Goal: Task Accomplishment & Management: Manage account settings

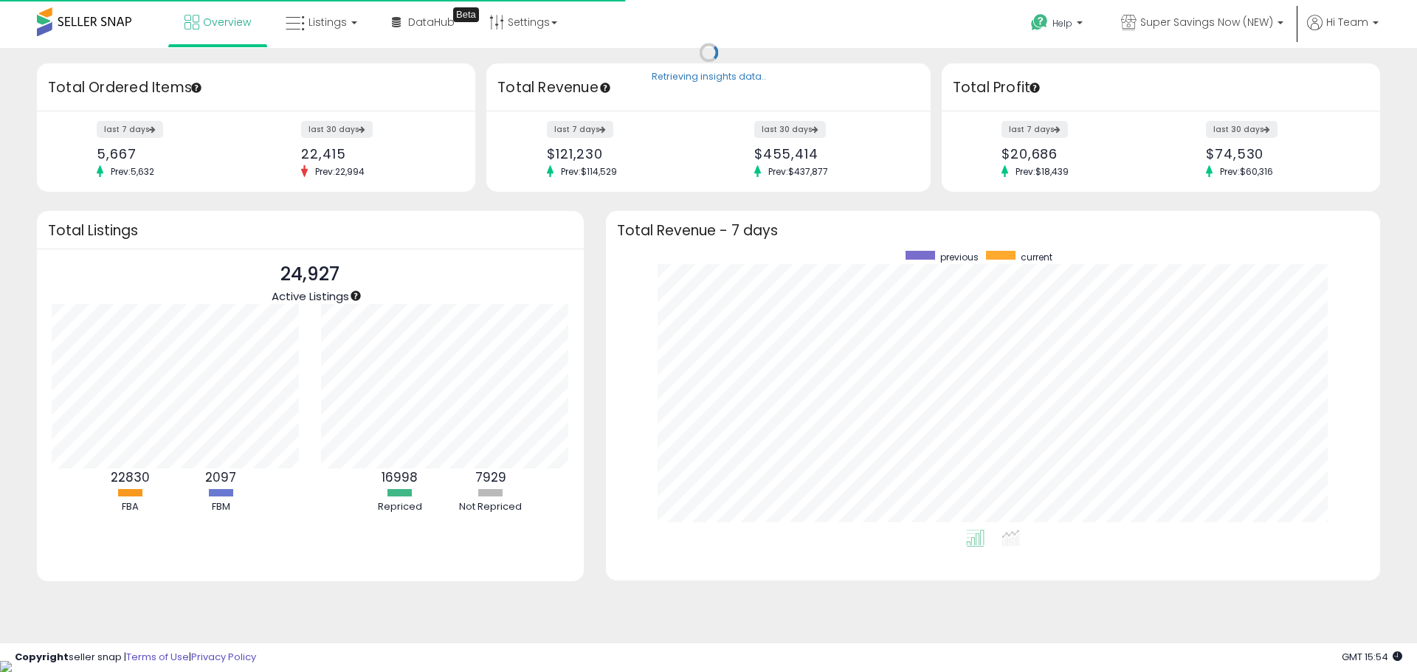
scroll to position [279, 745]
click at [310, 44] on ul "Overview Listings DataHub" at bounding box center [370, 23] width 405 height 47
click at [322, 22] on span "Listings" at bounding box center [327, 22] width 38 height 15
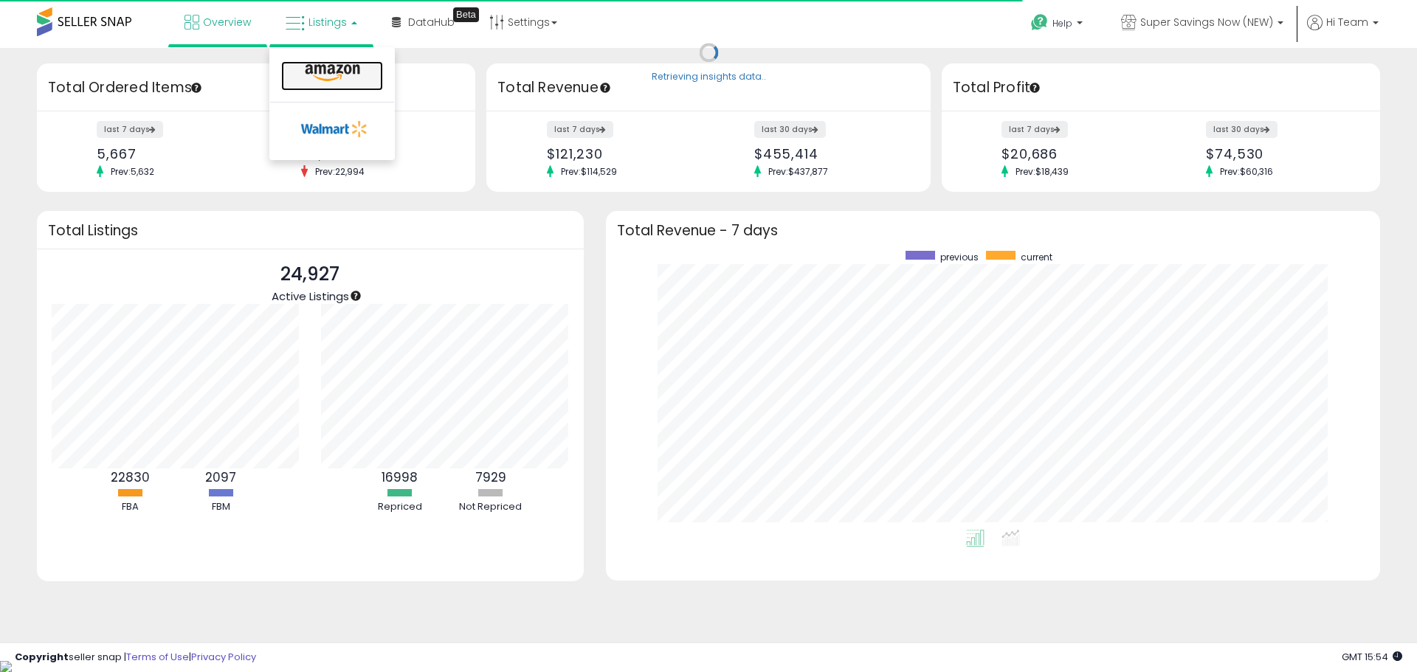
click at [322, 74] on icon at bounding box center [332, 72] width 64 height 19
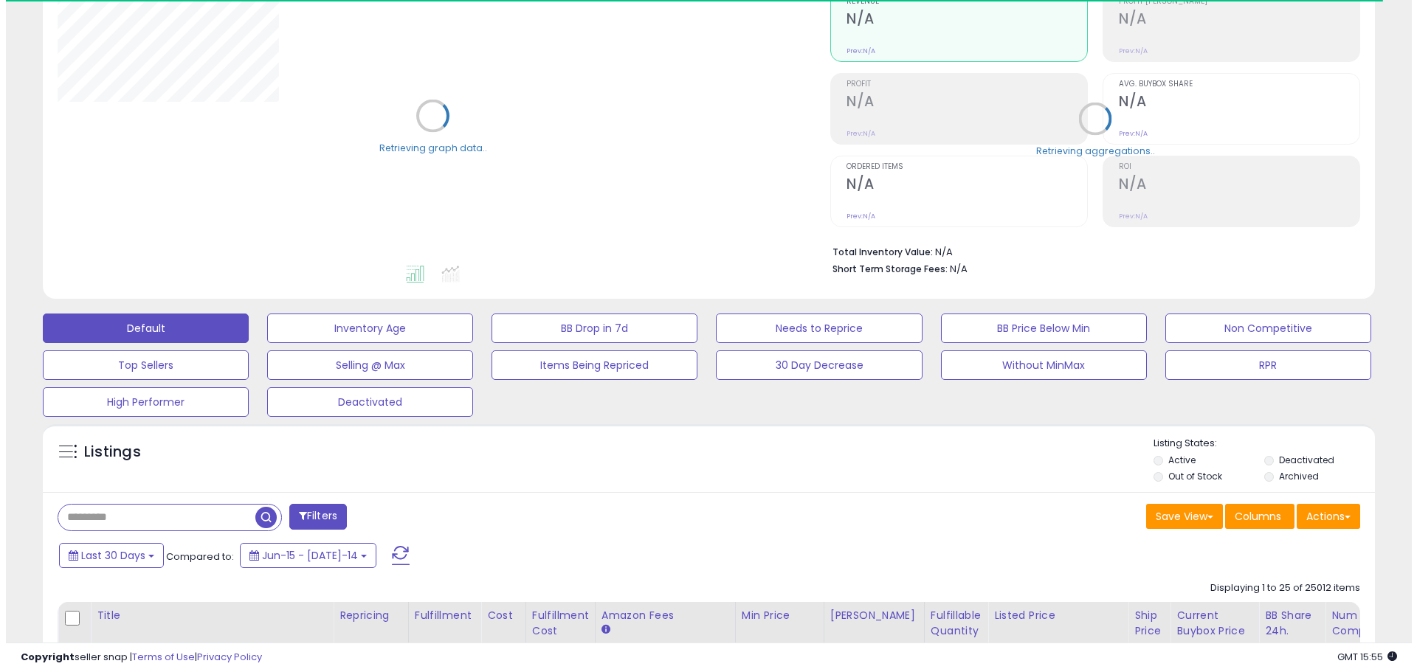
scroll to position [369, 0]
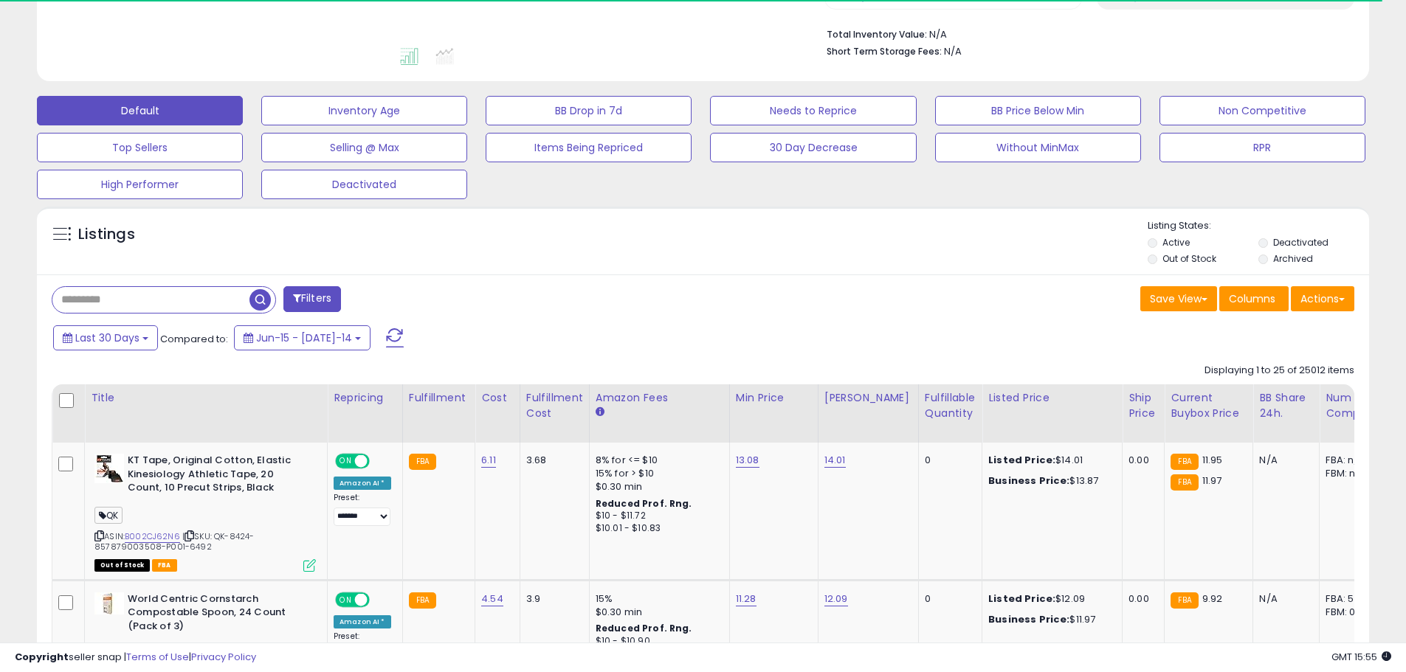
click at [182, 297] on input "text" at bounding box center [150, 300] width 197 height 26
paste input "**********"
type input "**********"
click at [434, 304] on button "Filters" at bounding box center [440, 299] width 58 height 26
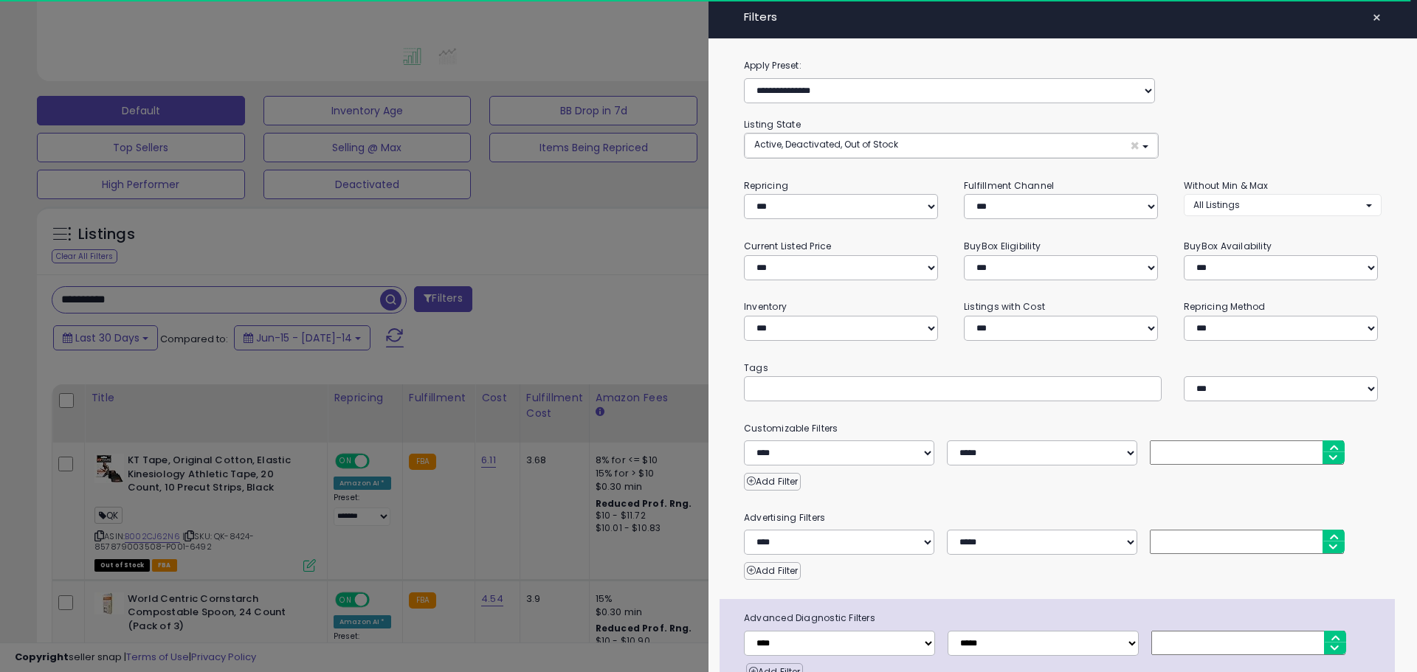
click at [404, 296] on div at bounding box center [708, 336] width 1417 height 672
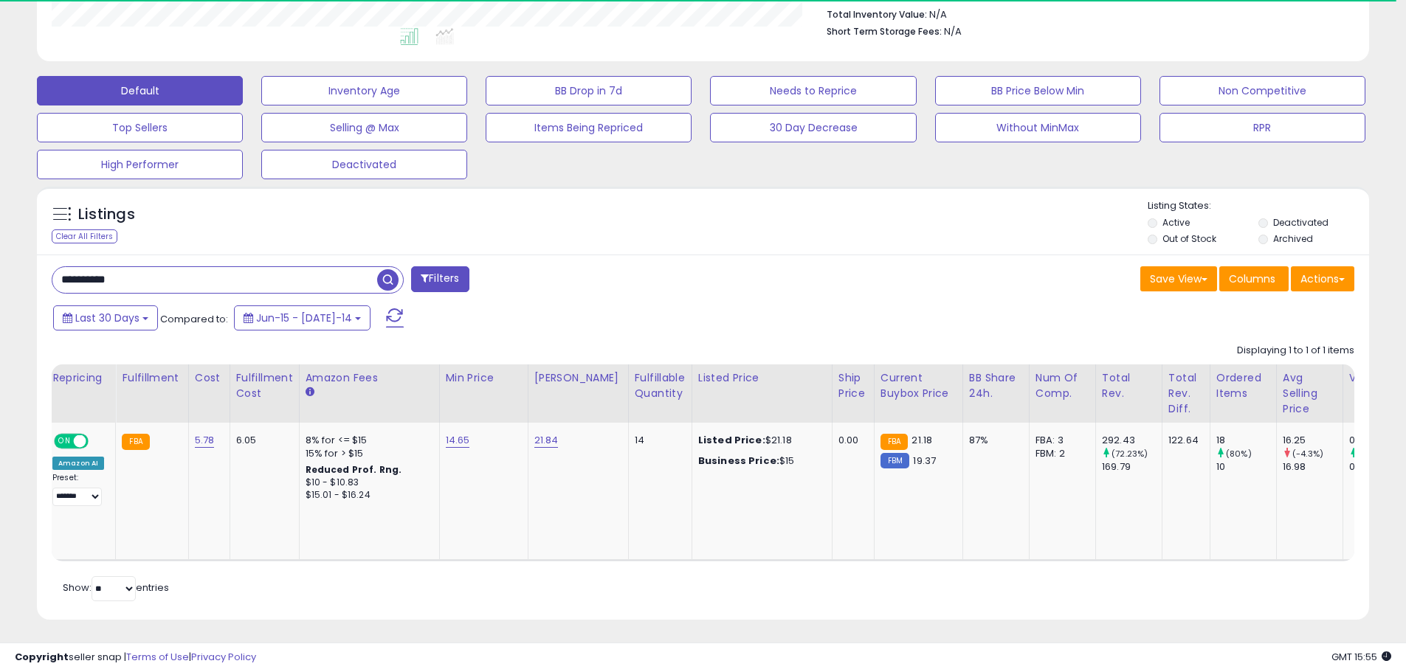
scroll to position [0, 756]
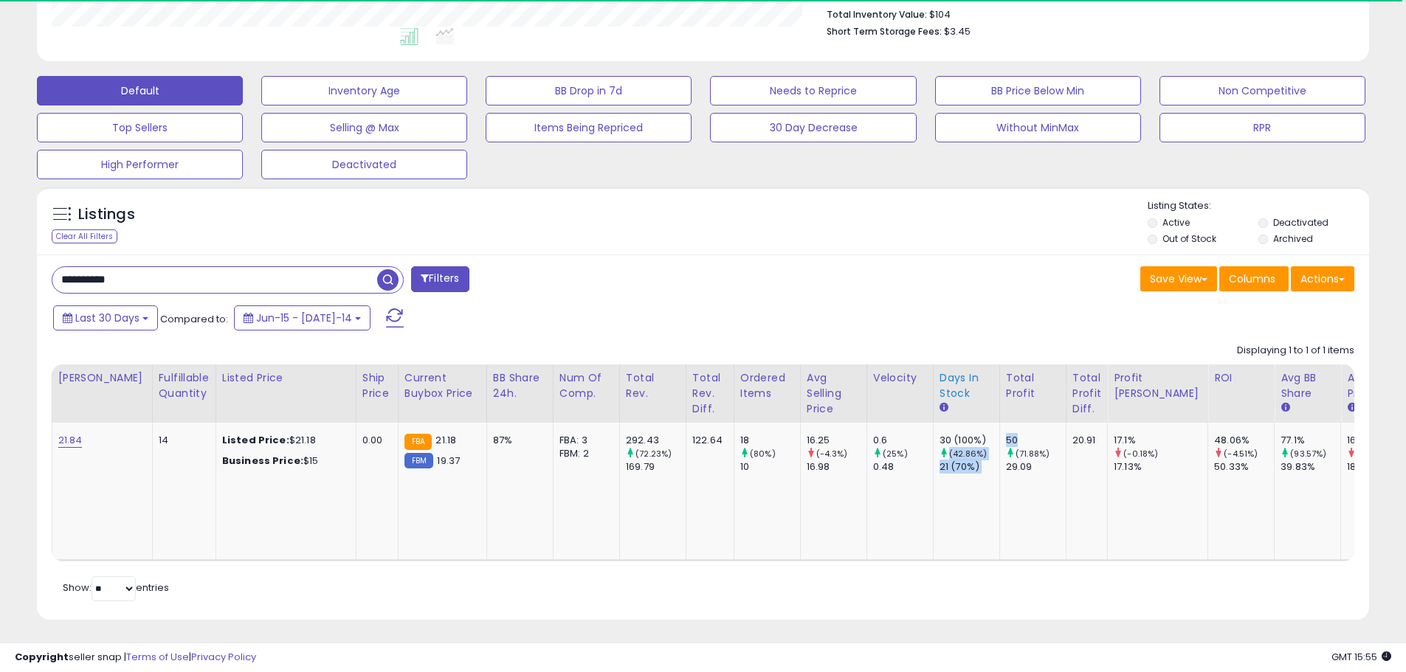
drag, startPoint x: 1007, startPoint y: 424, endPoint x: 933, endPoint y: 413, distance: 74.6
click at [961, 421] on table "Title Repricing" at bounding box center [351, 463] width 2113 height 197
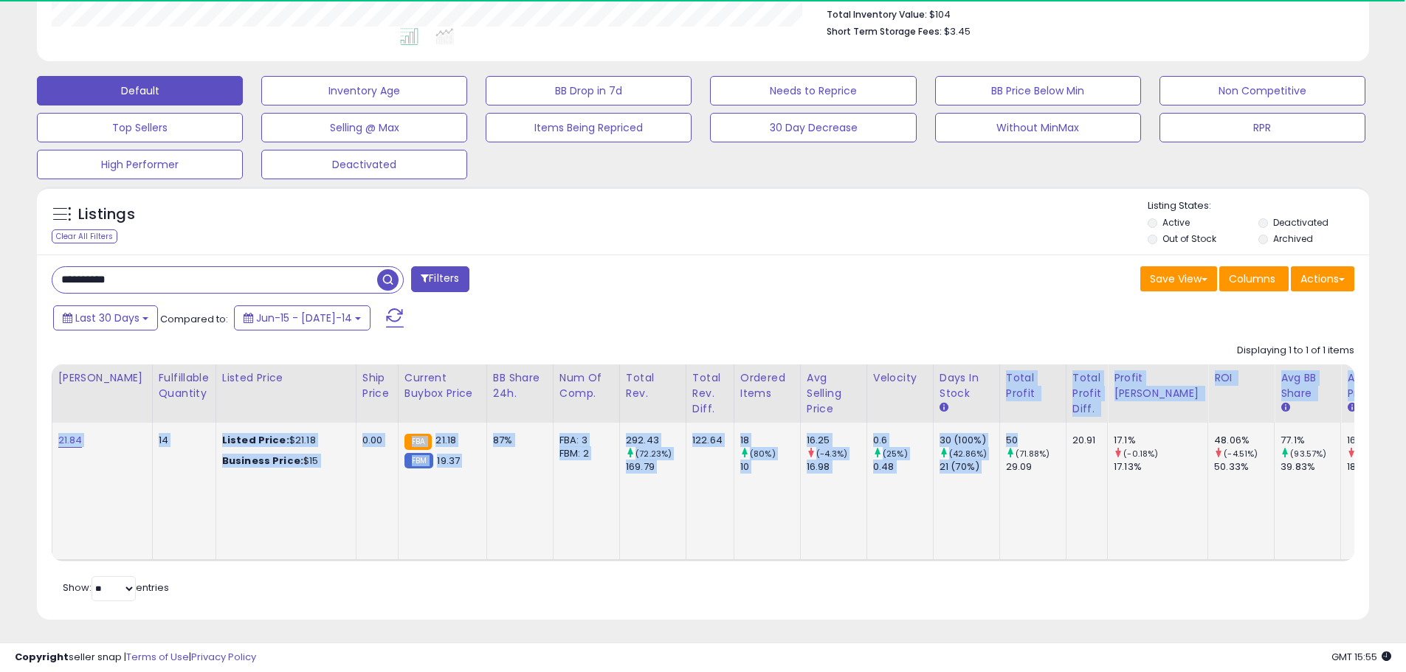
click at [747, 483] on td "18 (80%) 10" at bounding box center [767, 491] width 66 height 137
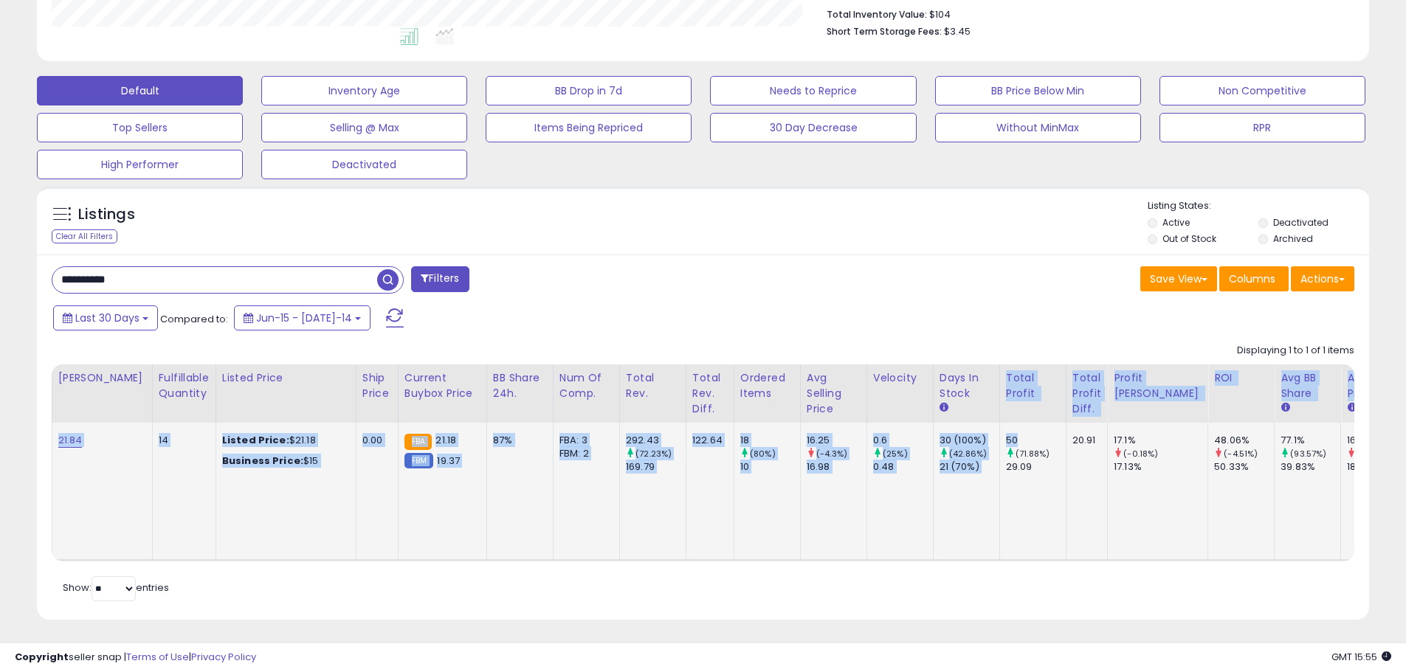
scroll to position [303, 773]
click at [756, 440] on div "18" at bounding box center [770, 440] width 60 height 13
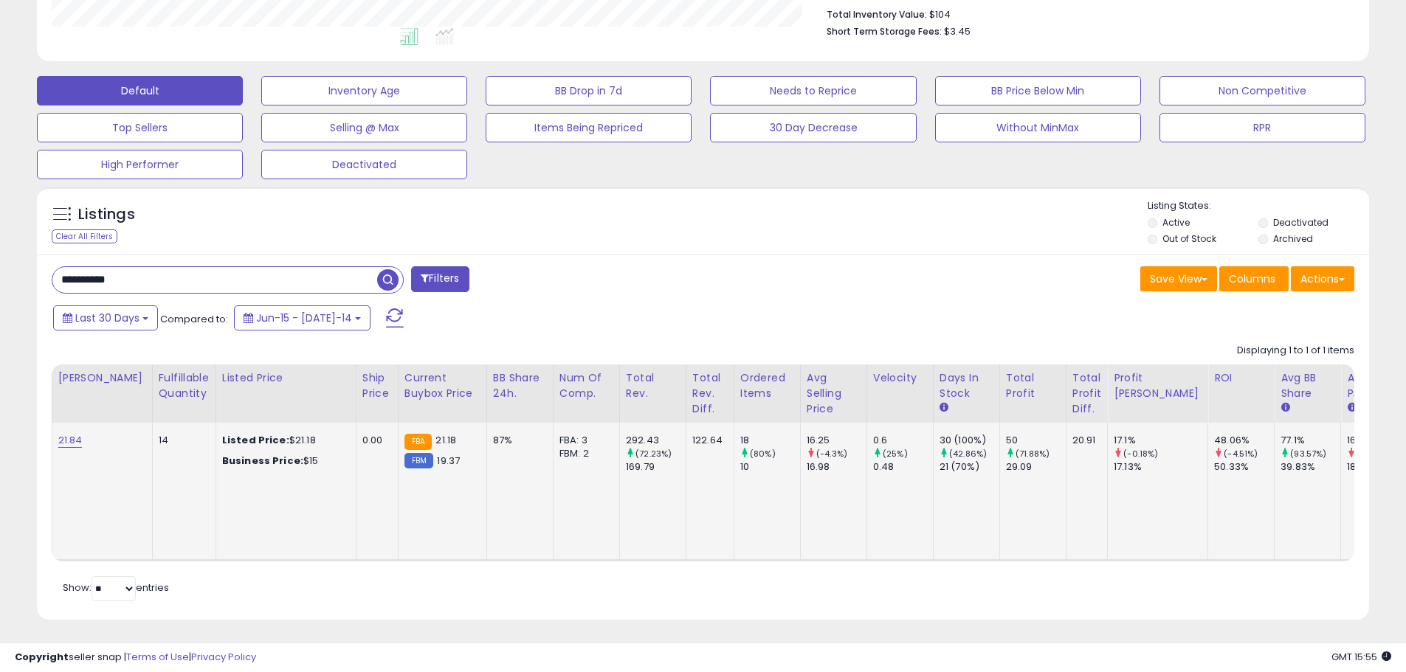
drag, startPoint x: 724, startPoint y: 431, endPoint x: 699, endPoint y: 432, distance: 25.1
click at [702, 431] on tr "**********" at bounding box center [351, 491] width 2112 height 137
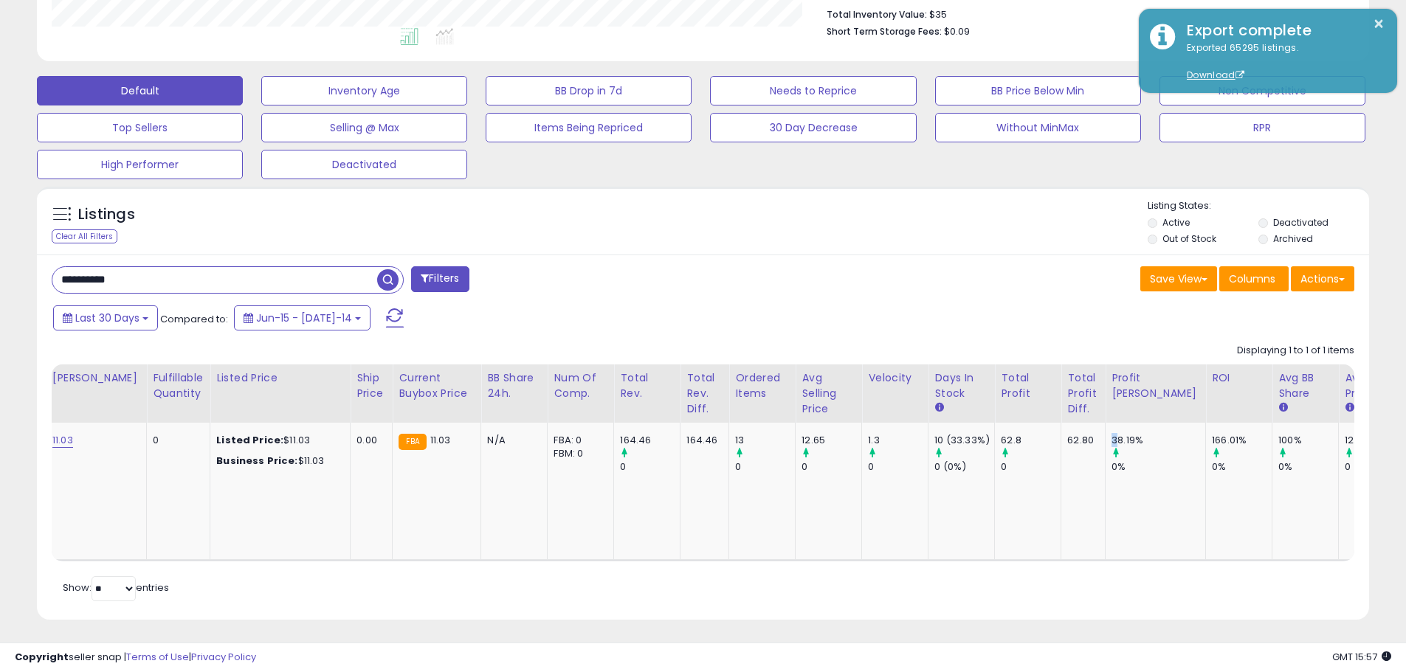
scroll to position [747, 0]
